Goal: Task Accomplishment & Management: Use online tool/utility

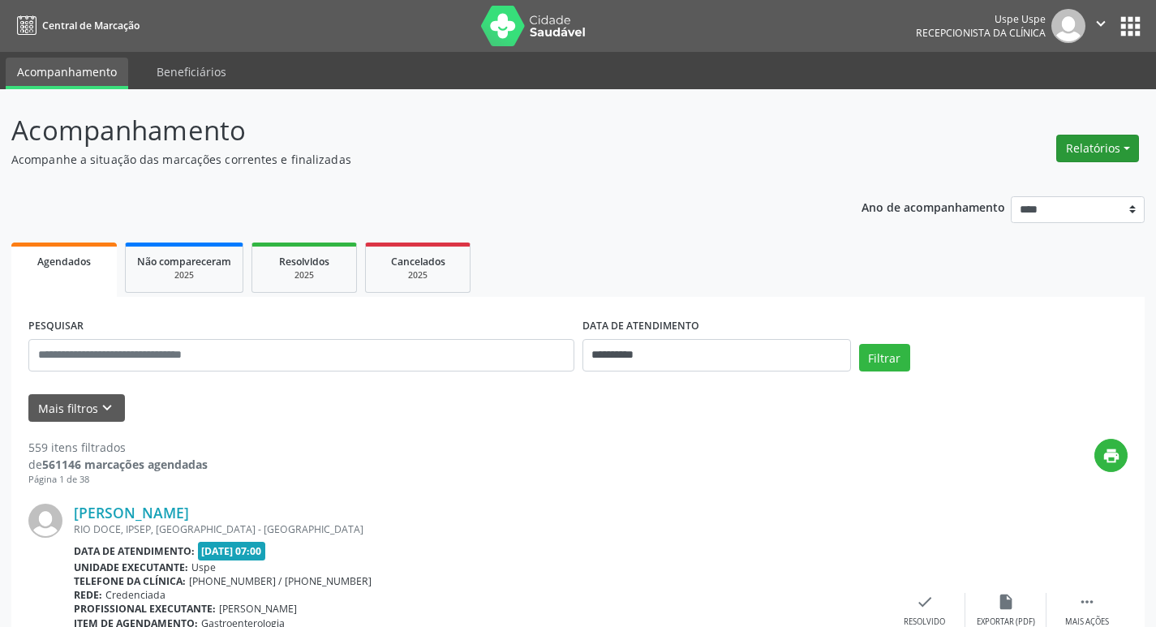
click at [1097, 158] on button "Relatórios" at bounding box center [1097, 149] width 83 height 28
click at [1020, 180] on link "Agendamentos" at bounding box center [1052, 183] width 174 height 23
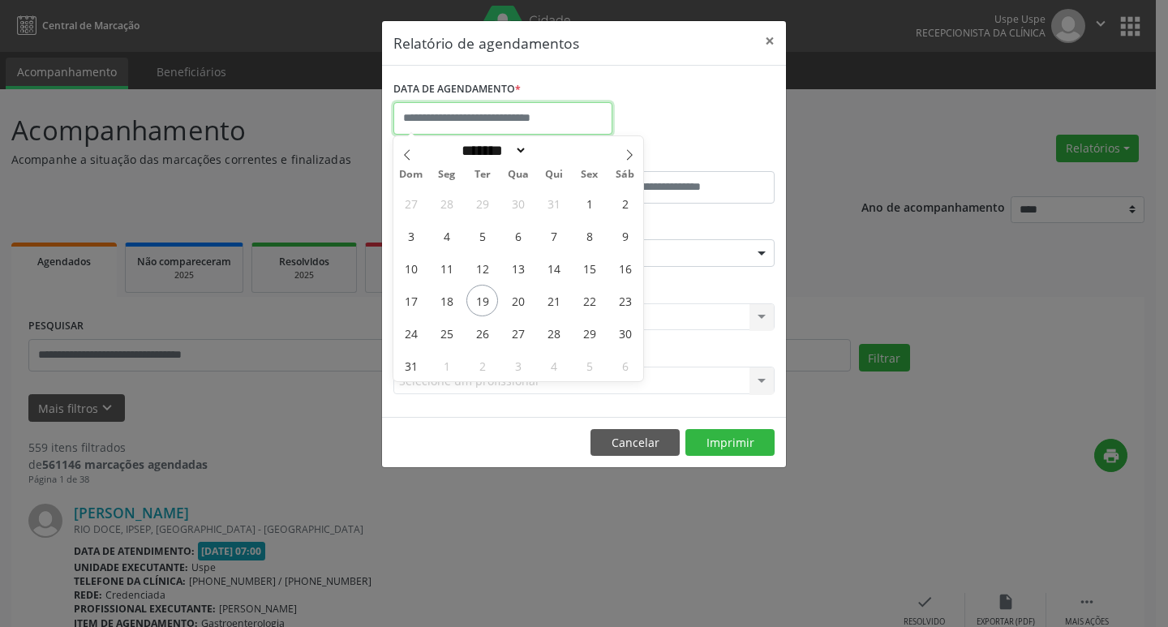
click at [495, 118] on input "text" at bounding box center [502, 118] width 219 height 32
click at [556, 302] on span "21" at bounding box center [554, 301] width 32 height 32
type input "**********"
click at [556, 302] on span "21" at bounding box center [554, 301] width 32 height 32
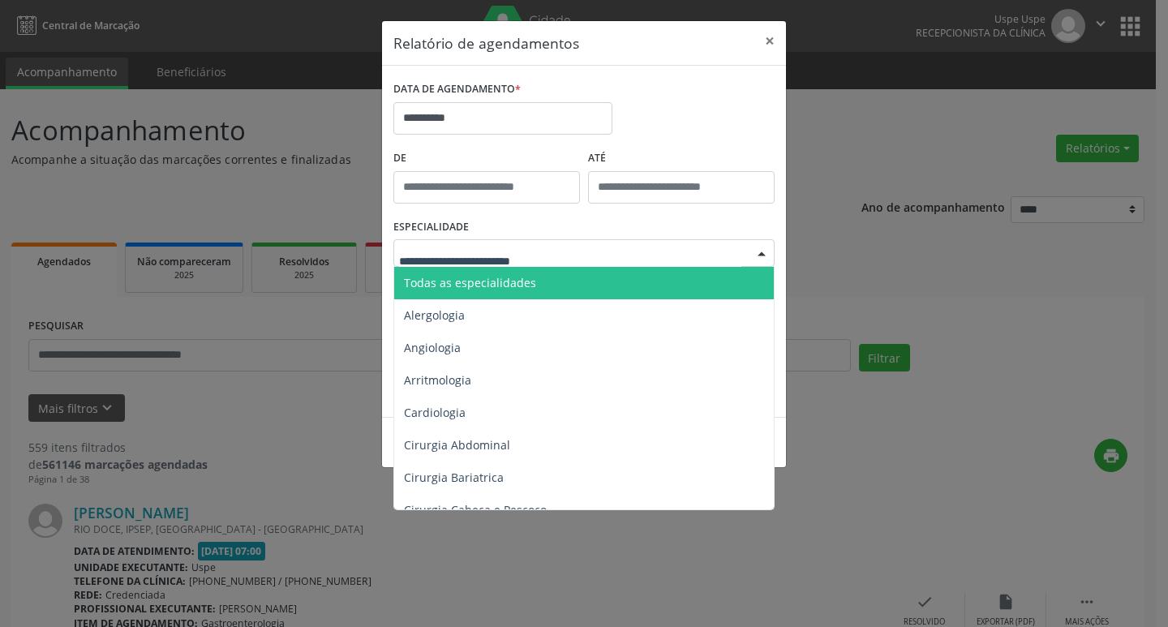
click at [523, 279] on span "Todas as especialidades" at bounding box center [470, 282] width 132 height 15
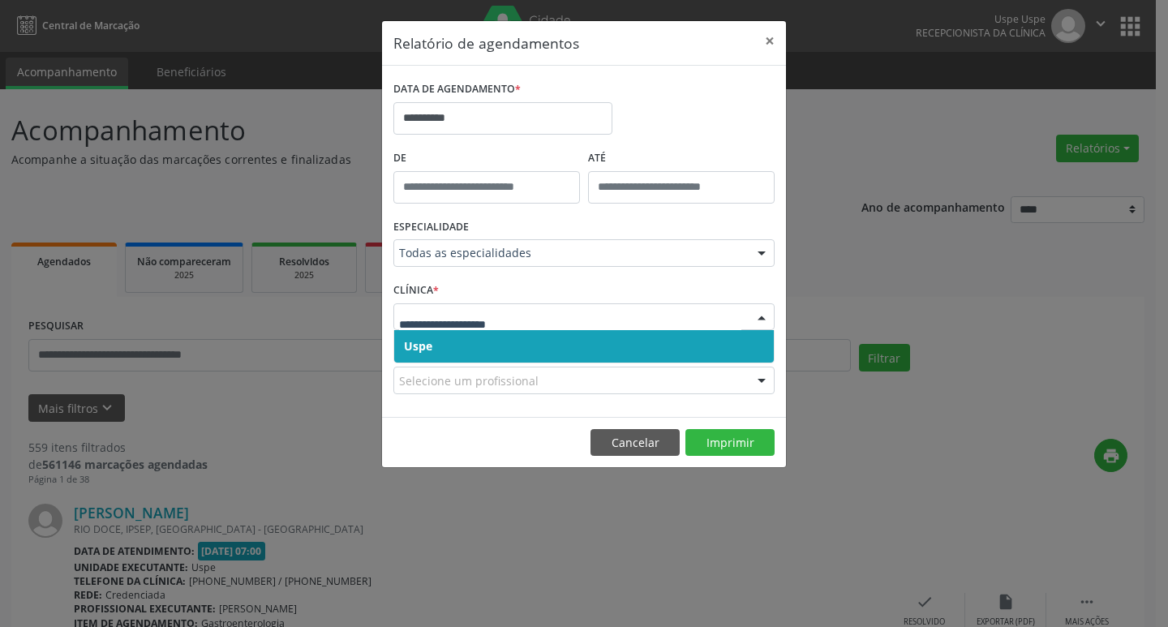
drag, startPoint x: 453, startPoint y: 348, endPoint x: 470, endPoint y: 326, distance: 27.3
click at [460, 338] on span "Uspe" at bounding box center [584, 346] width 380 height 32
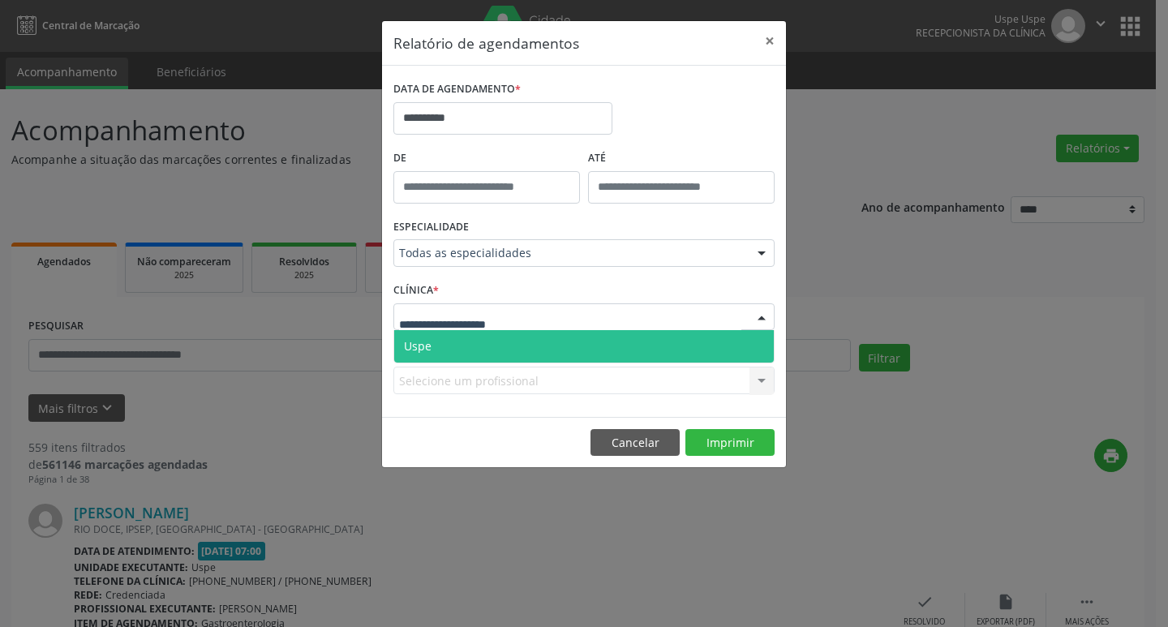
click at [467, 353] on span "Uspe" at bounding box center [584, 346] width 380 height 32
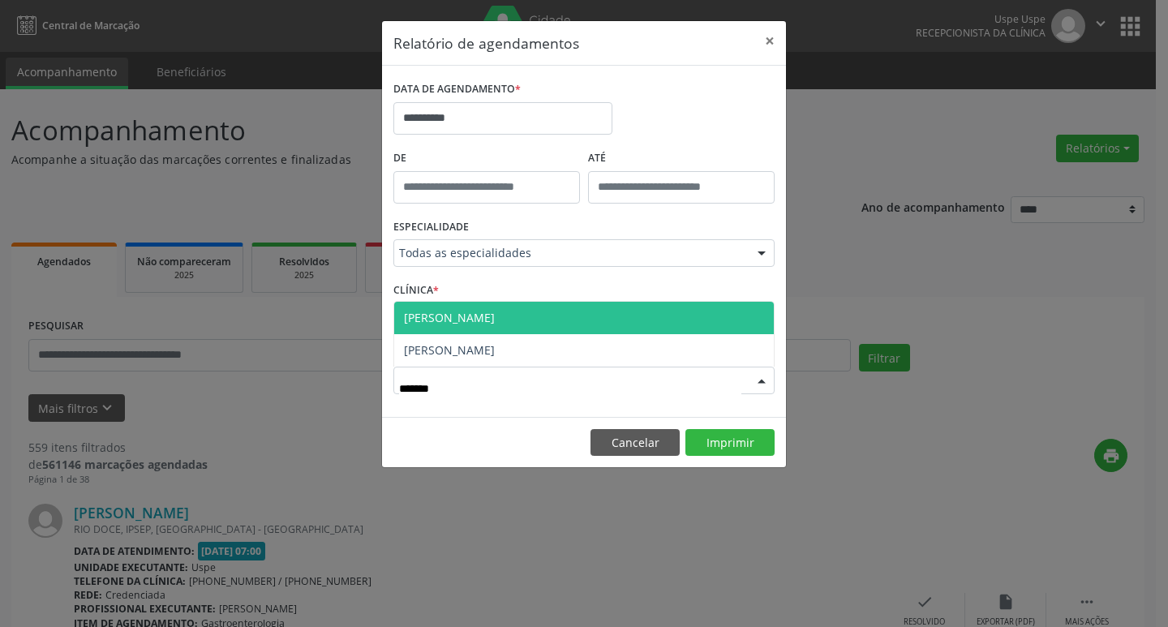
type input "********"
